Goal: Information Seeking & Learning: Learn about a topic

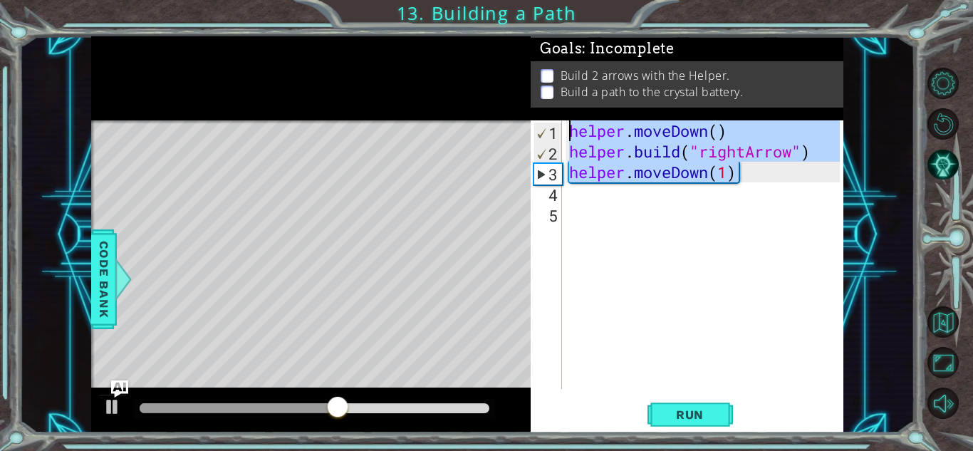
drag, startPoint x: 760, startPoint y: 167, endPoint x: 559, endPoint y: 129, distance: 204.5
click at [559, 129] on div "helper.moveDown(1) 1 2 3 4 5 helper . moveDown ( ) helper . build ( "rightArrow…" at bounding box center [685, 254] width 309 height 269
type textarea "helper.moveDown() [DOMAIN_NAME]("rightArrow")"
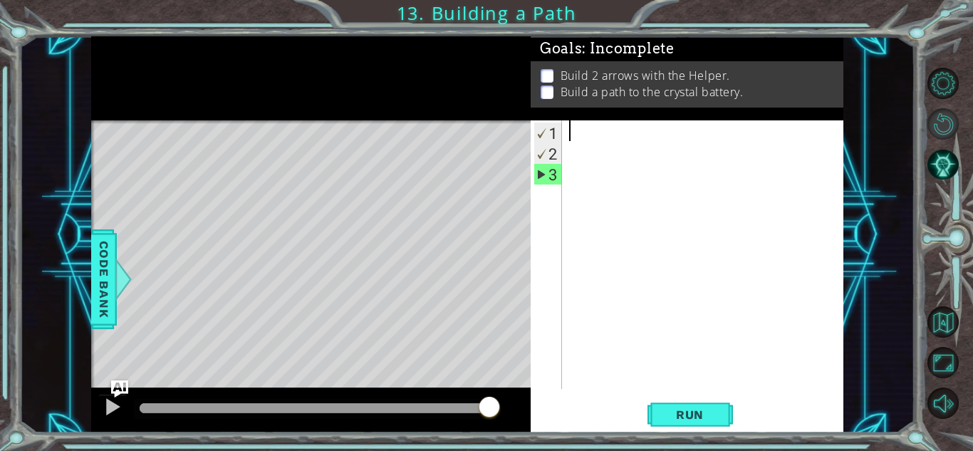
click at [948, 110] on button "Restart Level" at bounding box center [943, 123] width 31 height 31
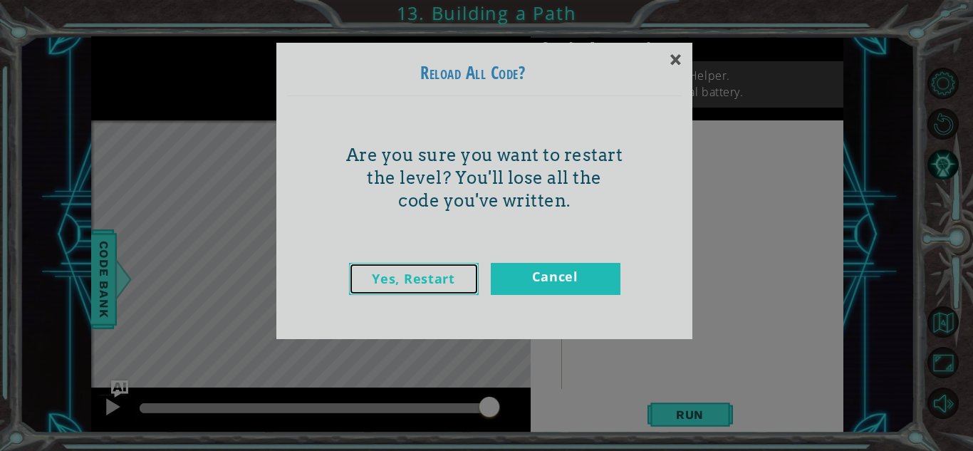
click at [424, 284] on link "Yes, Restart" at bounding box center [414, 279] width 130 height 32
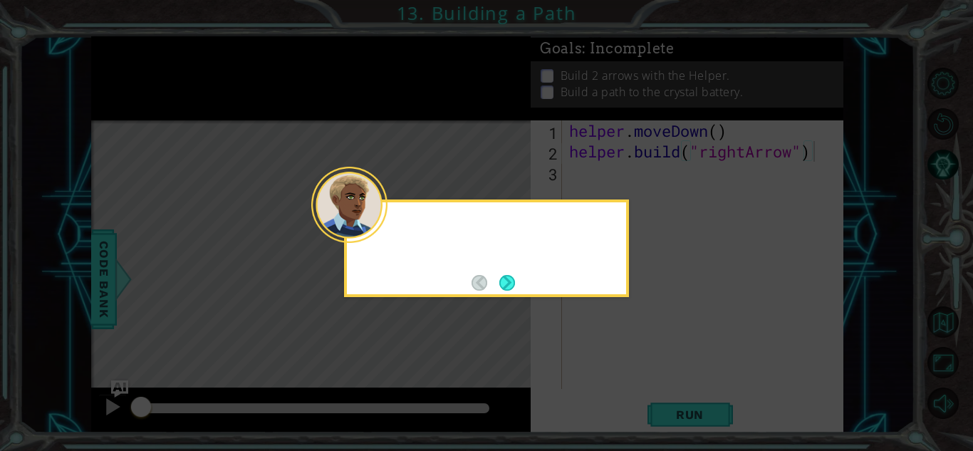
type textarea "[DOMAIN_NAME]("rightArrow")"
click at [509, 275] on button "Next" at bounding box center [508, 283] width 16 height 16
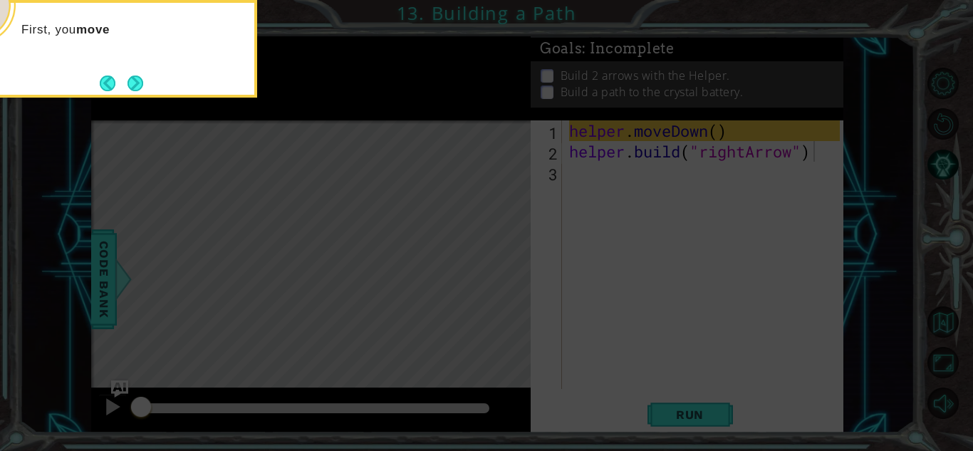
click at [292, 150] on icon at bounding box center [486, 225] width 973 height 451
click at [137, 77] on button "Next" at bounding box center [136, 84] width 16 height 16
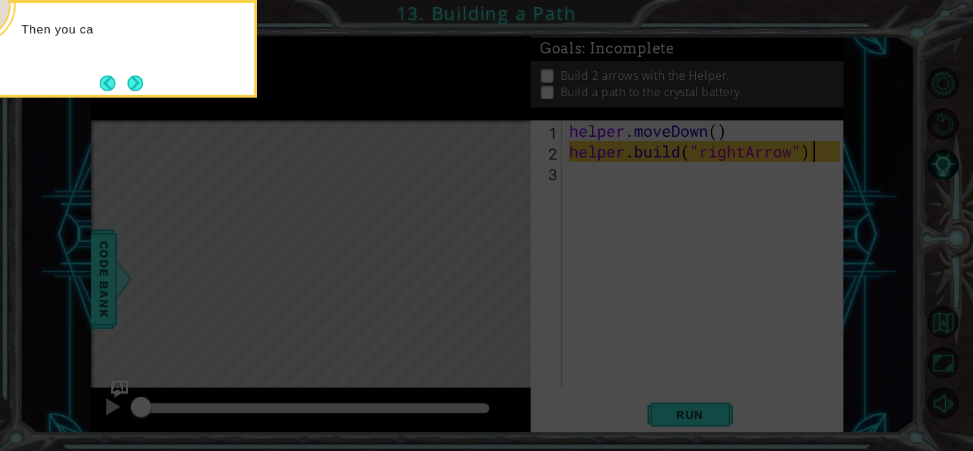
click at [137, 77] on button "Next" at bounding box center [136, 84] width 16 height 16
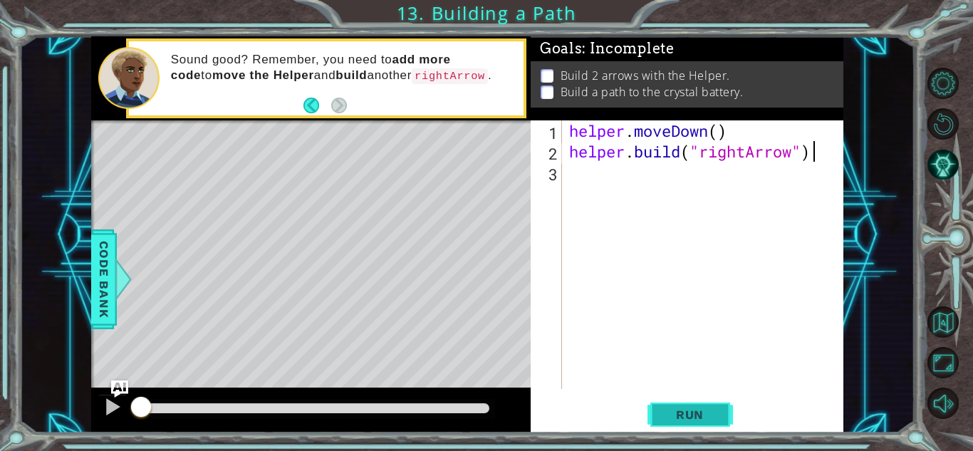
click at [698, 423] on button "Run" at bounding box center [691, 414] width 86 height 31
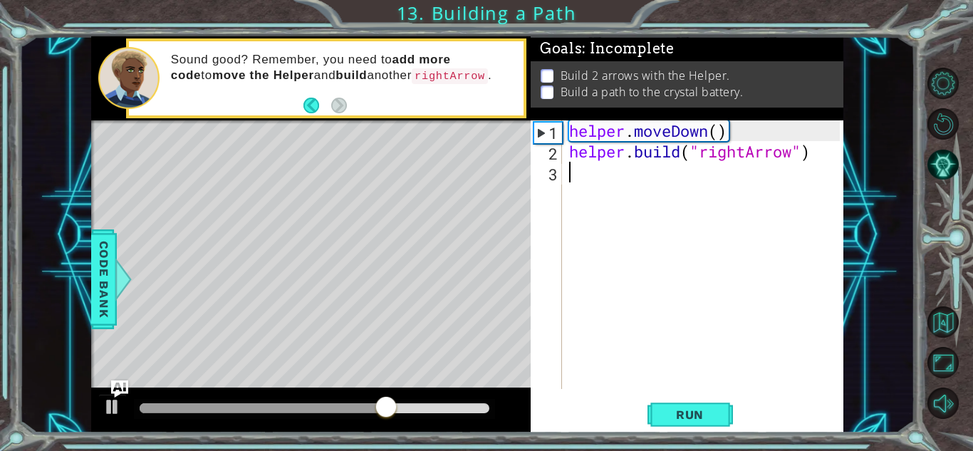
click at [578, 174] on div "helper . moveDown ( ) helper . build ( "rightArrow" )" at bounding box center [706, 275] width 281 height 310
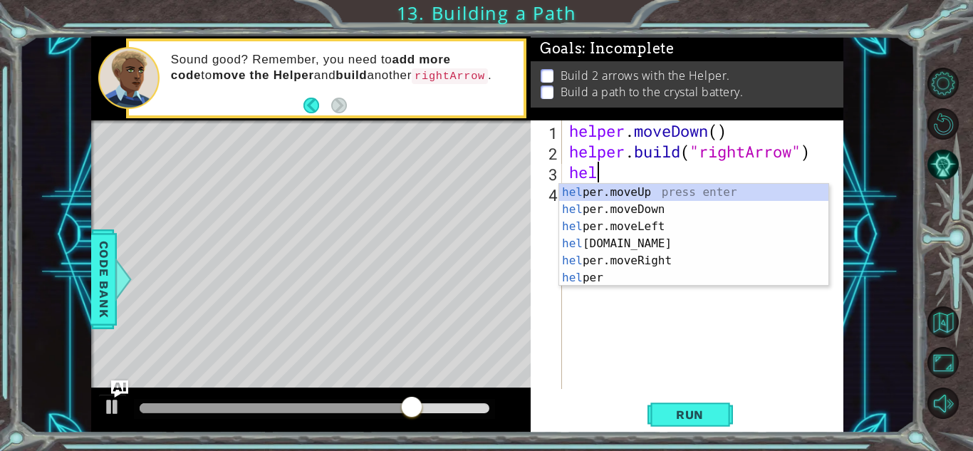
scroll to position [0, 1]
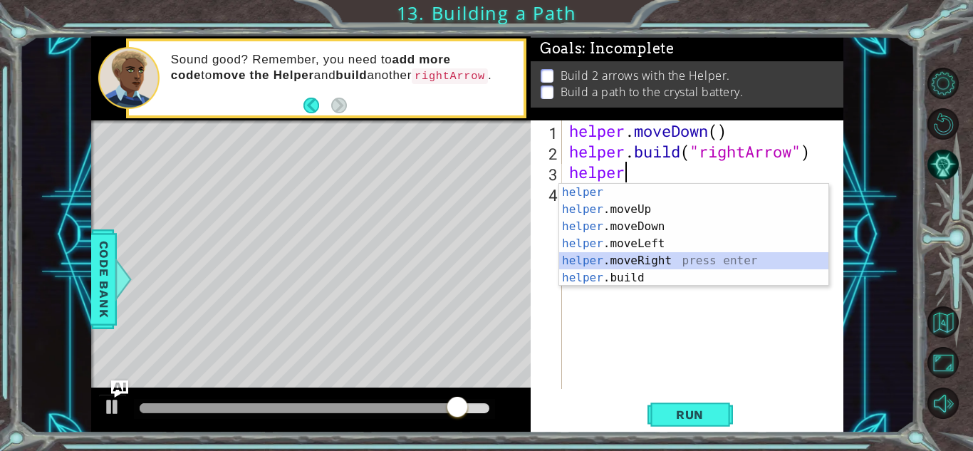
click at [658, 259] on div "helper press enter helper .moveUp press enter helper .moveDown press enter help…" at bounding box center [693, 252] width 269 height 137
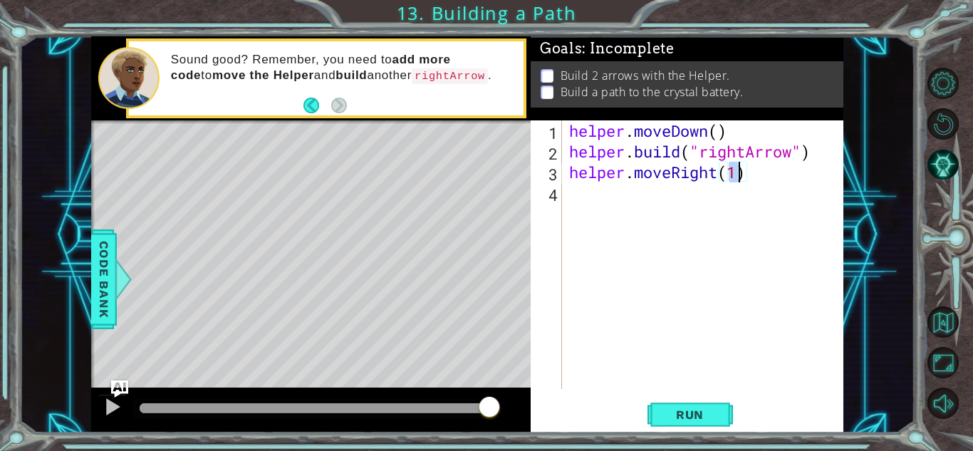
type textarea "helper.moveRight(3)"
click at [586, 202] on div "helper . moveDown ( ) helper . build ( "rightArrow" ) helper . moveRight ( 3 )" at bounding box center [706, 275] width 281 height 310
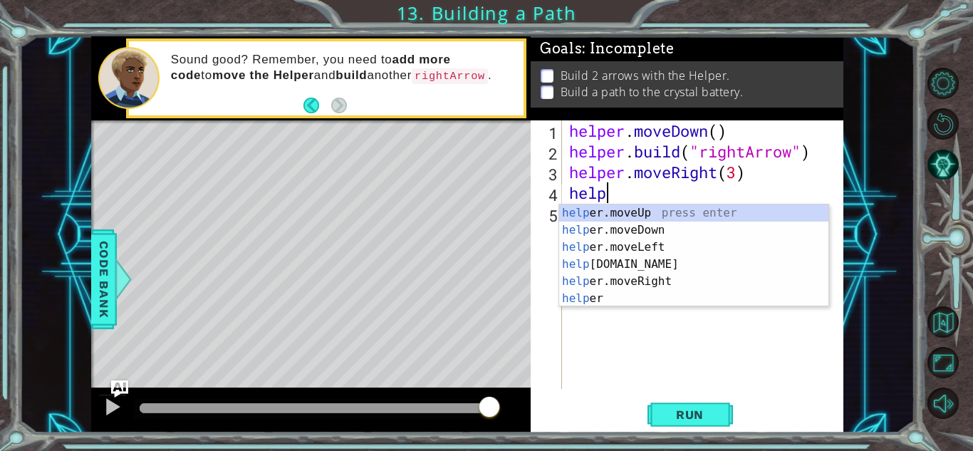
scroll to position [0, 1]
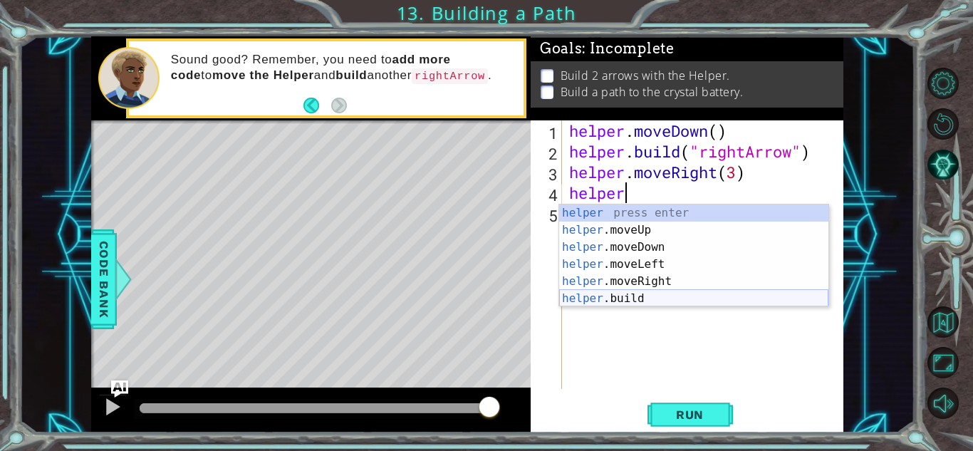
click at [649, 301] on div "helper press enter helper .moveUp press enter helper .moveDown press enter help…" at bounding box center [693, 273] width 269 height 137
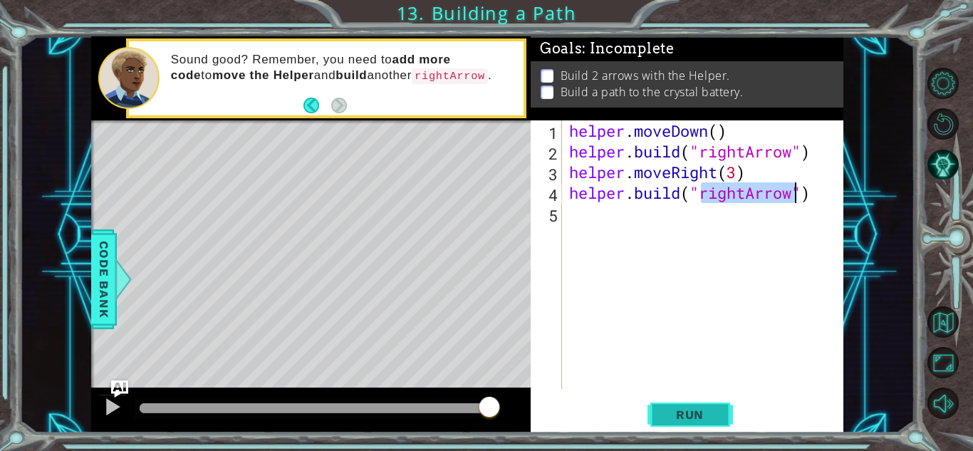
type textarea "[DOMAIN_NAME]("rightArrow")"
click at [711, 417] on span "Run" at bounding box center [690, 415] width 56 height 14
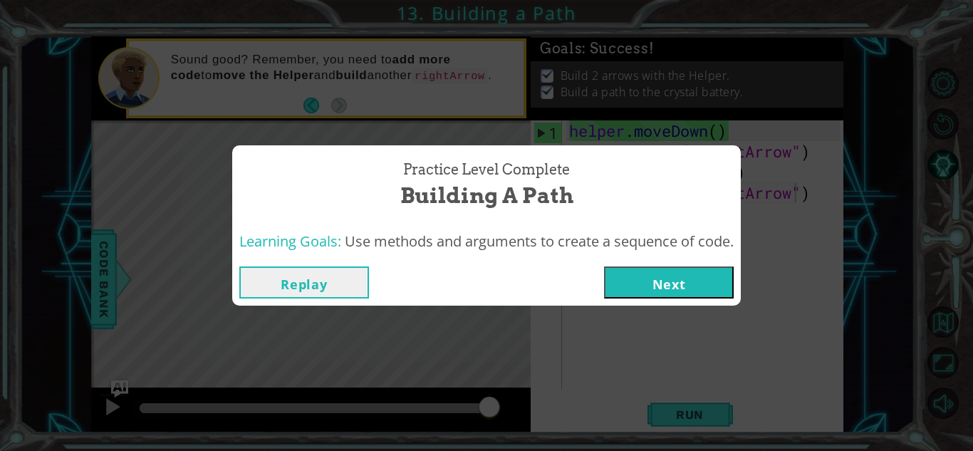
click at [698, 288] on button "Next" at bounding box center [669, 282] width 130 height 32
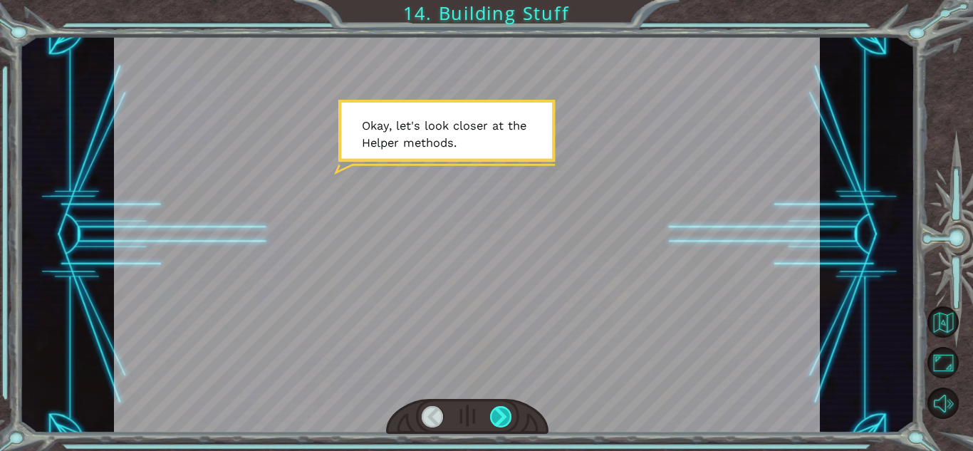
click at [504, 408] on div at bounding box center [501, 416] width 22 height 21
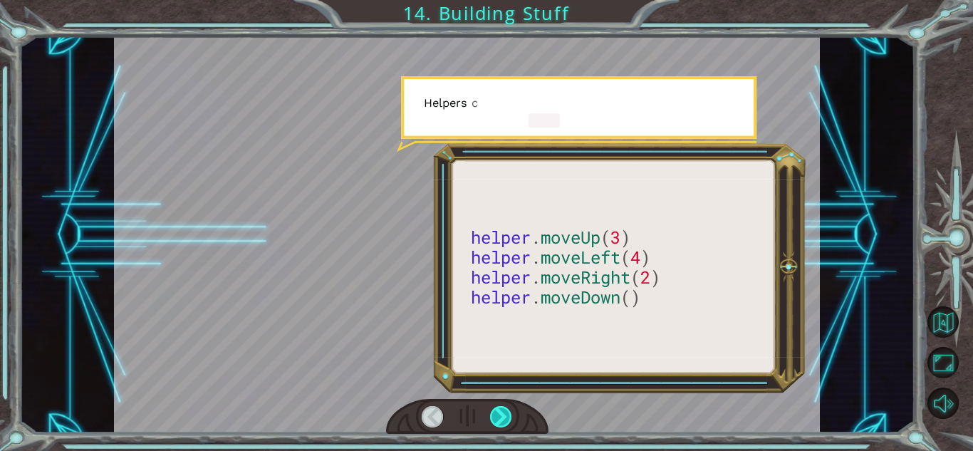
click at [504, 408] on div at bounding box center [501, 416] width 22 height 21
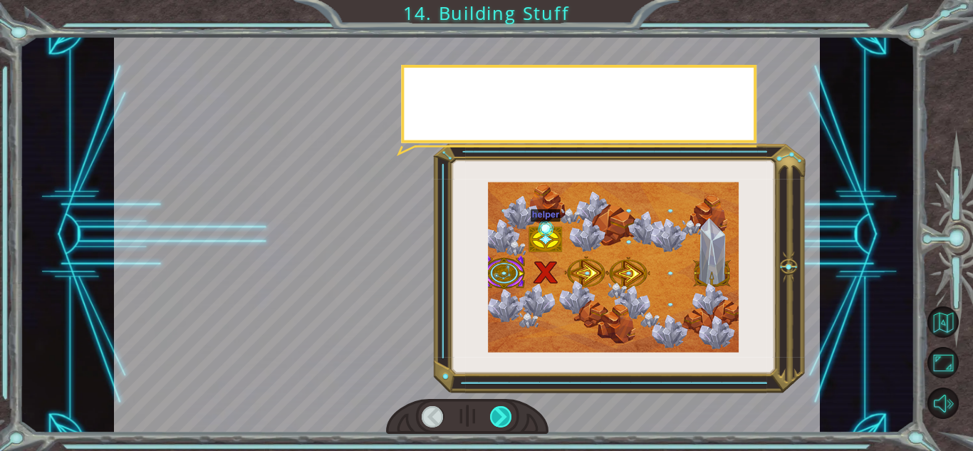
click at [504, 410] on div at bounding box center [501, 416] width 22 height 21
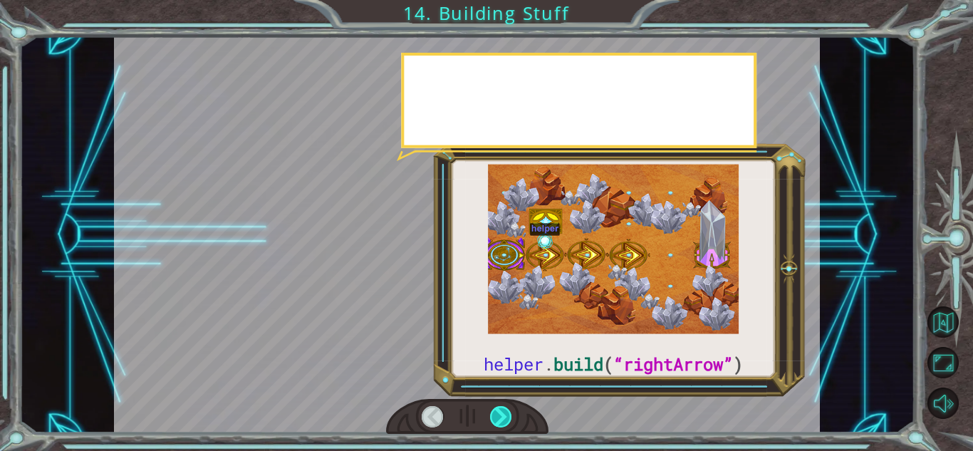
click at [504, 410] on div at bounding box center [501, 416] width 22 height 21
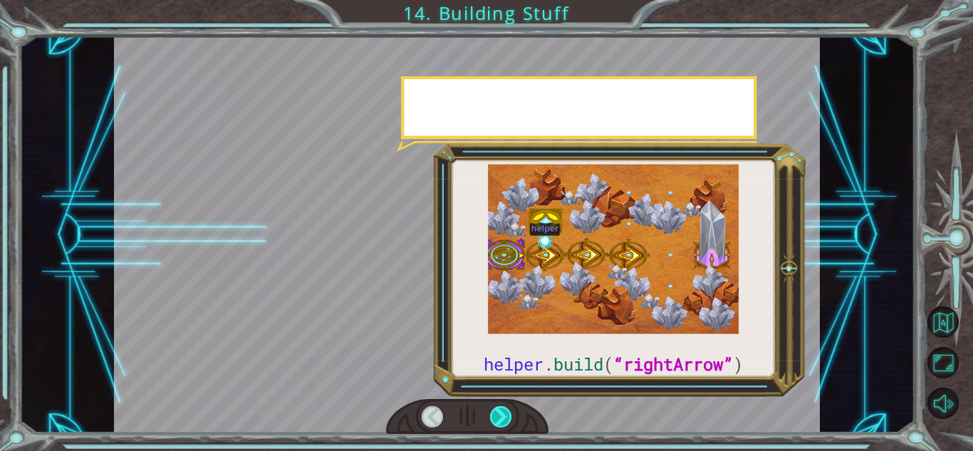
click at [503, 410] on div at bounding box center [501, 416] width 22 height 21
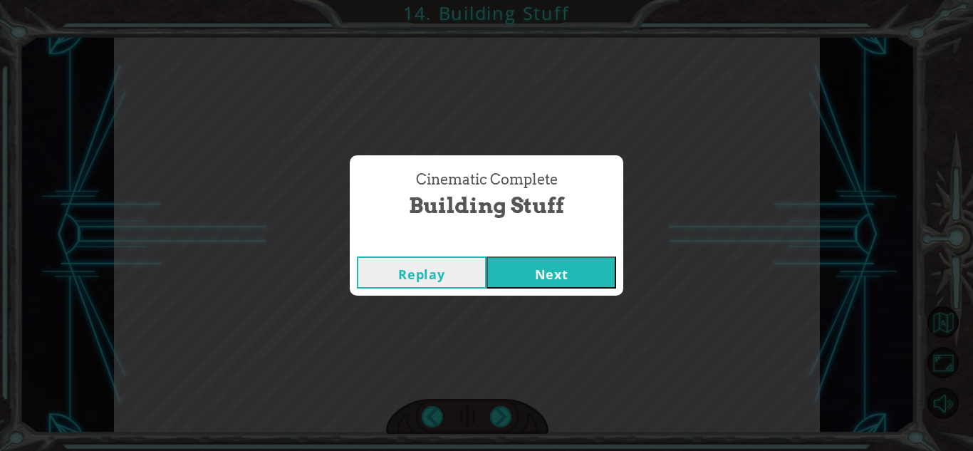
click at [563, 288] on button "Next" at bounding box center [552, 273] width 130 height 32
